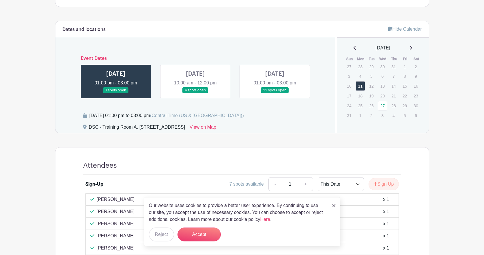
scroll to position [231, 0]
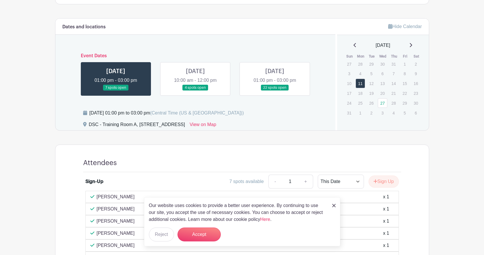
click at [195, 91] on link at bounding box center [195, 91] width 0 height 0
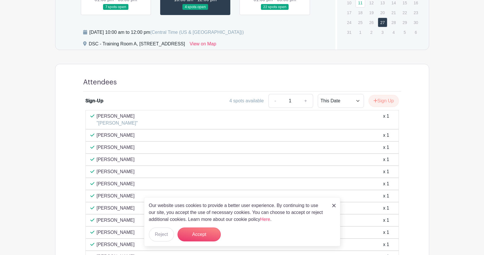
scroll to position [318, 0]
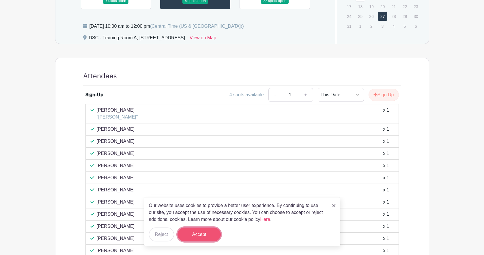
click at [184, 237] on button "Accept" at bounding box center [199, 234] width 43 height 14
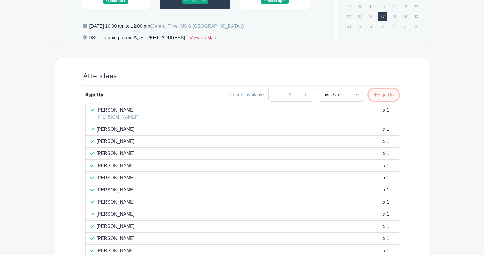
click at [387, 95] on button "Sign Up" at bounding box center [384, 95] width 30 height 12
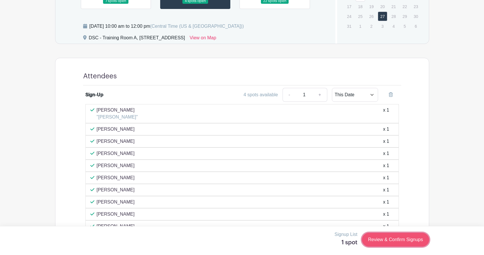
click at [391, 236] on link "Review & Confirm Signups" at bounding box center [395, 239] width 67 height 14
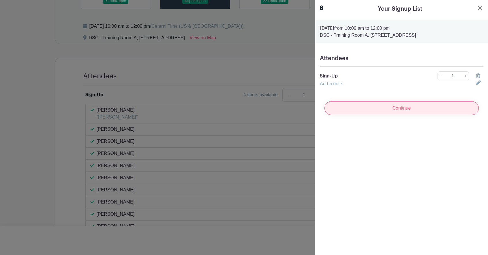
click at [391, 110] on input "Continue" at bounding box center [402, 108] width 154 height 14
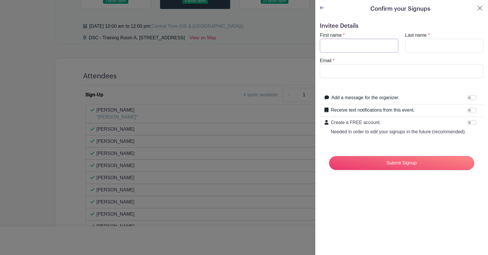
click at [356, 49] on input "First name" at bounding box center [359, 46] width 79 height 14
type input "[PERSON_NAME]"
type input "[EMAIL_ADDRESS][DOMAIN_NAME]"
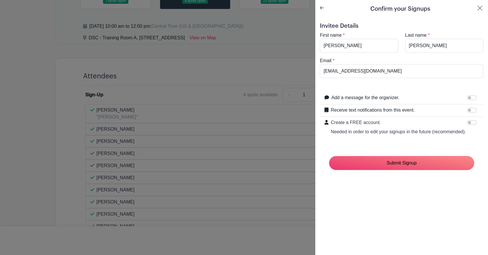
drag, startPoint x: 385, startPoint y: 166, endPoint x: 384, endPoint y: 172, distance: 5.9
click at [384, 170] on input "Submit Signup" at bounding box center [401, 163] width 145 height 14
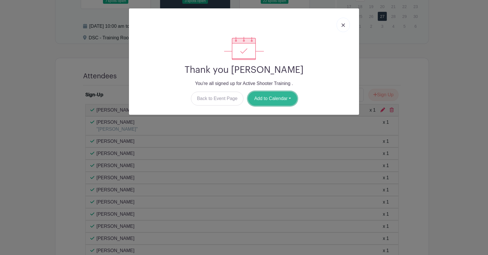
click at [272, 100] on button "Add to Calendar" at bounding box center [272, 99] width 49 height 14
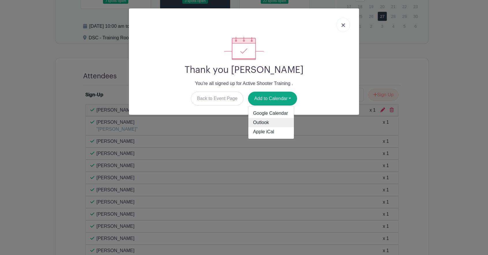
click at [279, 125] on link "Outlook" at bounding box center [272, 122] width 46 height 9
drag, startPoint x: 343, startPoint y: 24, endPoint x: 344, endPoint y: 28, distance: 4.8
click at [343, 25] on img at bounding box center [343, 24] width 3 height 3
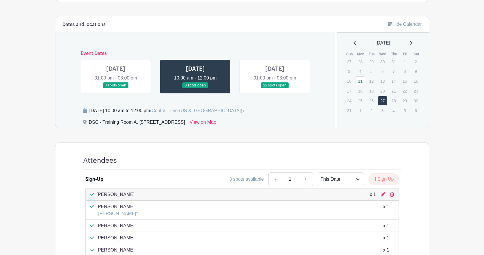
scroll to position [231, 0]
